Goal: Information Seeking & Learning: Learn about a topic

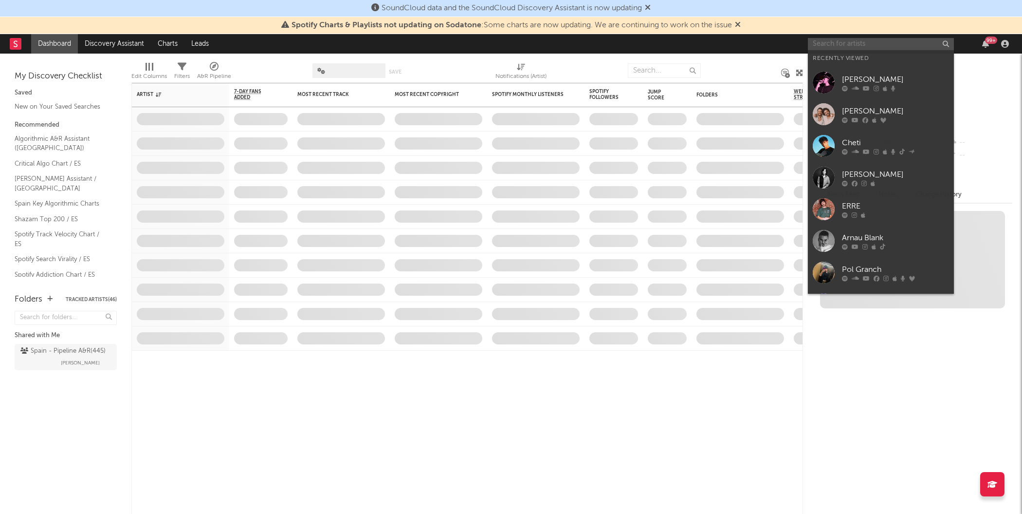
click at [876, 42] on input "text" at bounding box center [881, 44] width 146 height 12
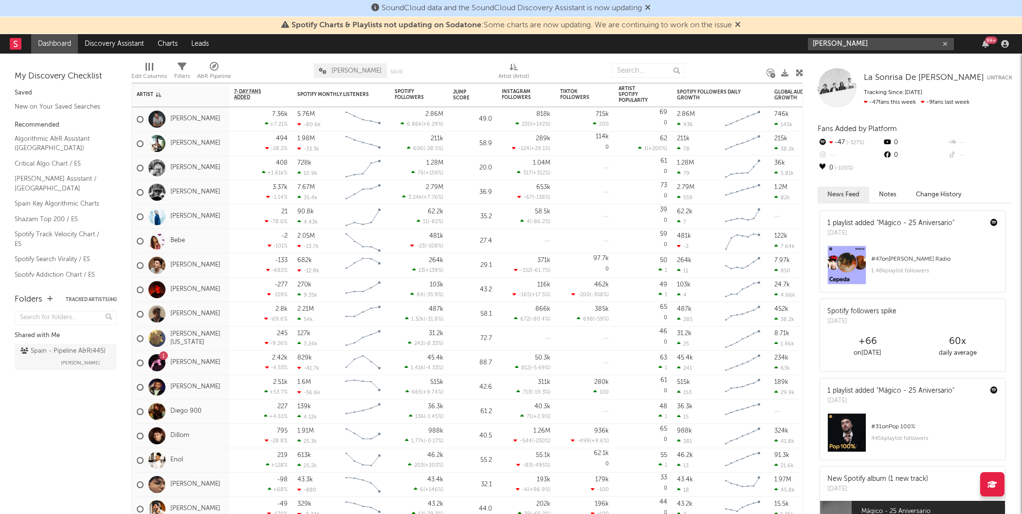
click at [869, 45] on input "[PERSON_NAME]" at bounding box center [881, 44] width 146 height 12
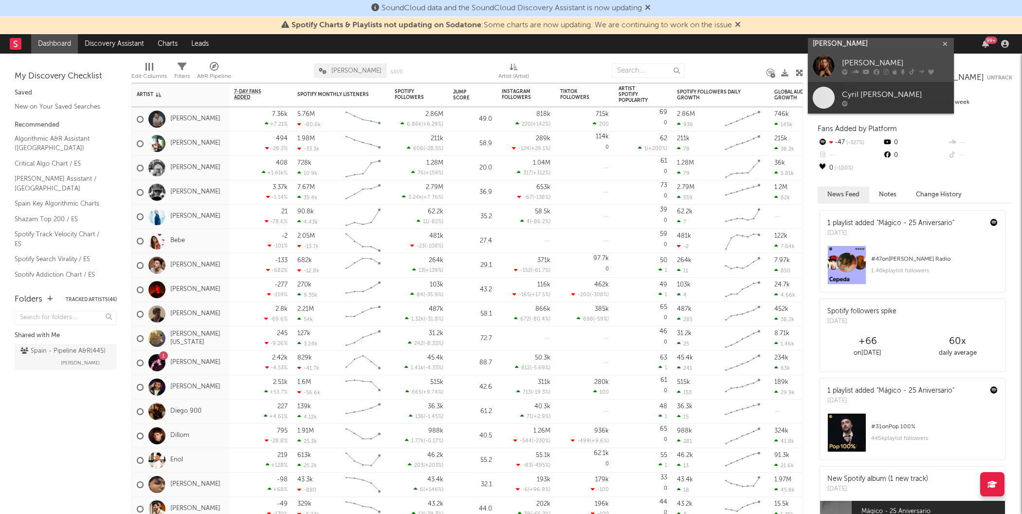
type input "[PERSON_NAME]"
click at [823, 66] on div at bounding box center [824, 66] width 22 height 22
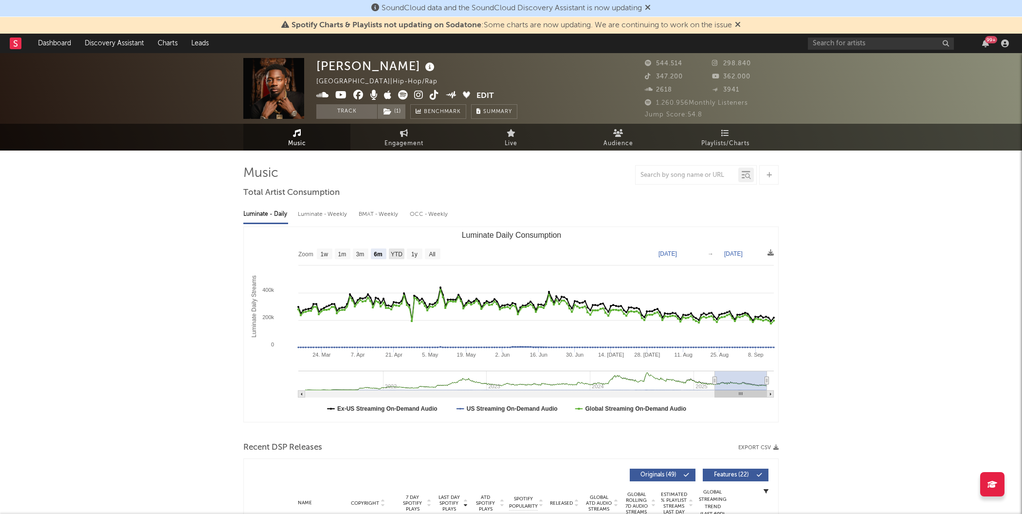
click at [391, 255] on text "YTD" at bounding box center [397, 254] width 12 height 7
select select "YTD"
type input "[DATE]"
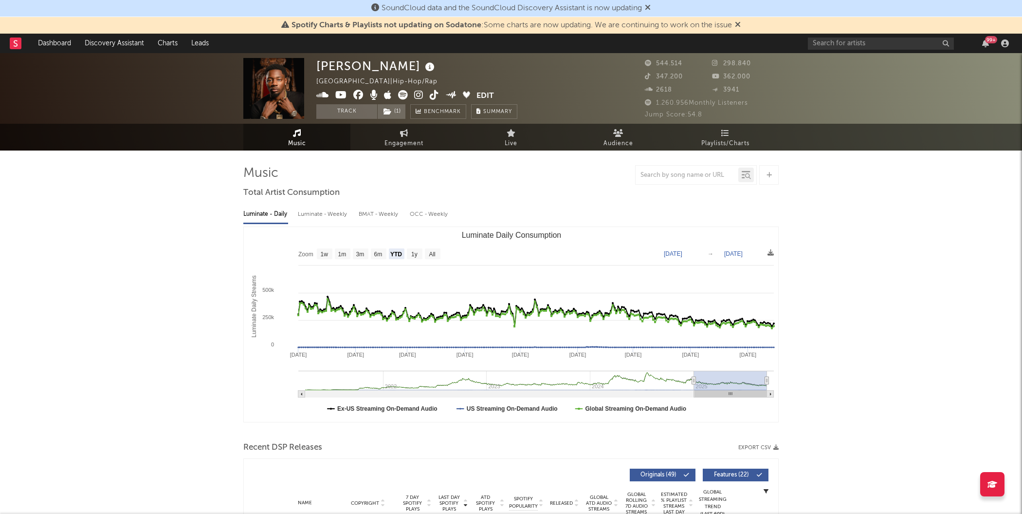
click at [417, 257] on rect "Luminate Daily Consumption" at bounding box center [415, 253] width 16 height 11
select select "1y"
type input "[DATE]"
